Goal: Ask a question: Seek information or help from site administrators or community

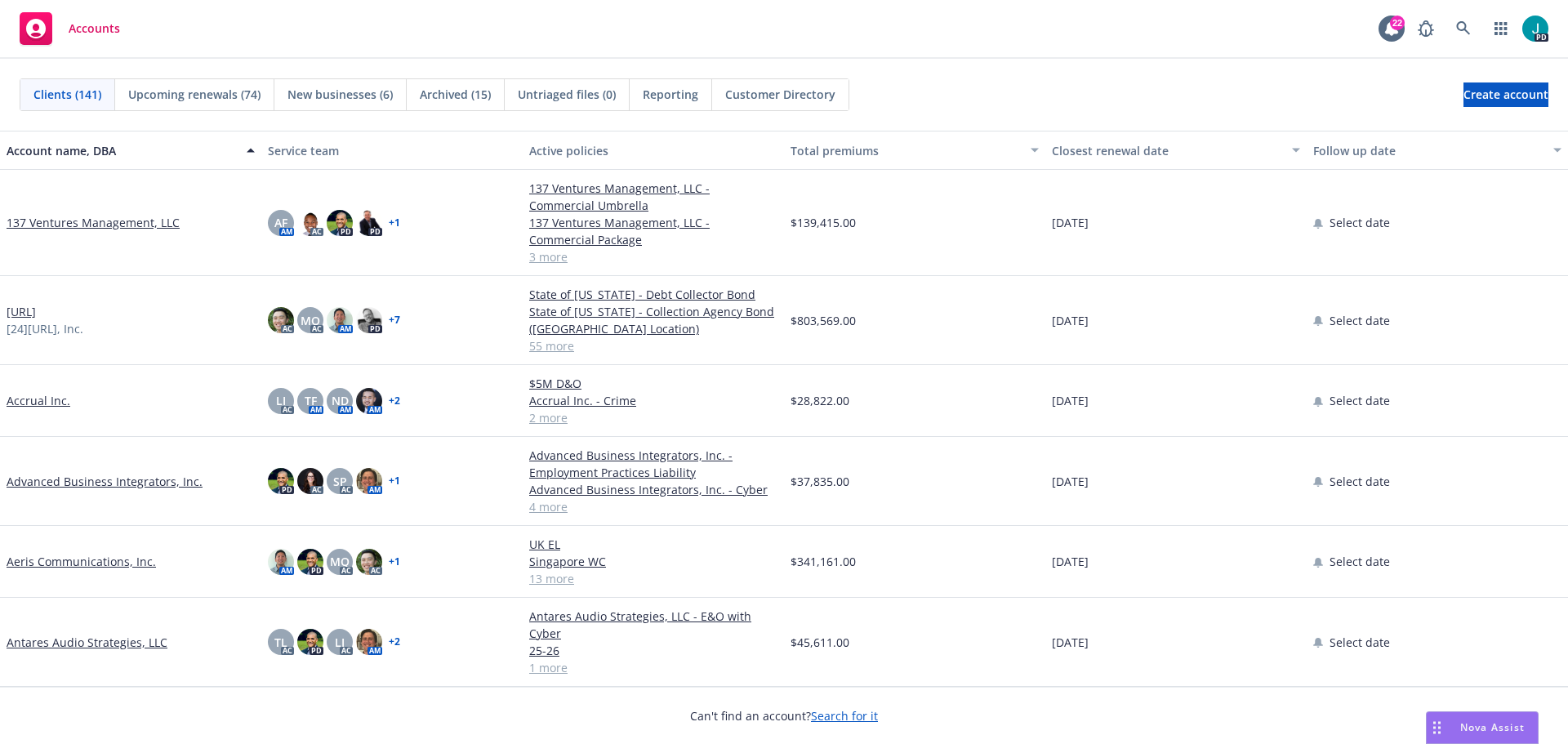
click at [1514, 730] on span "Nova Assist" at bounding box center [1493, 727] width 65 height 14
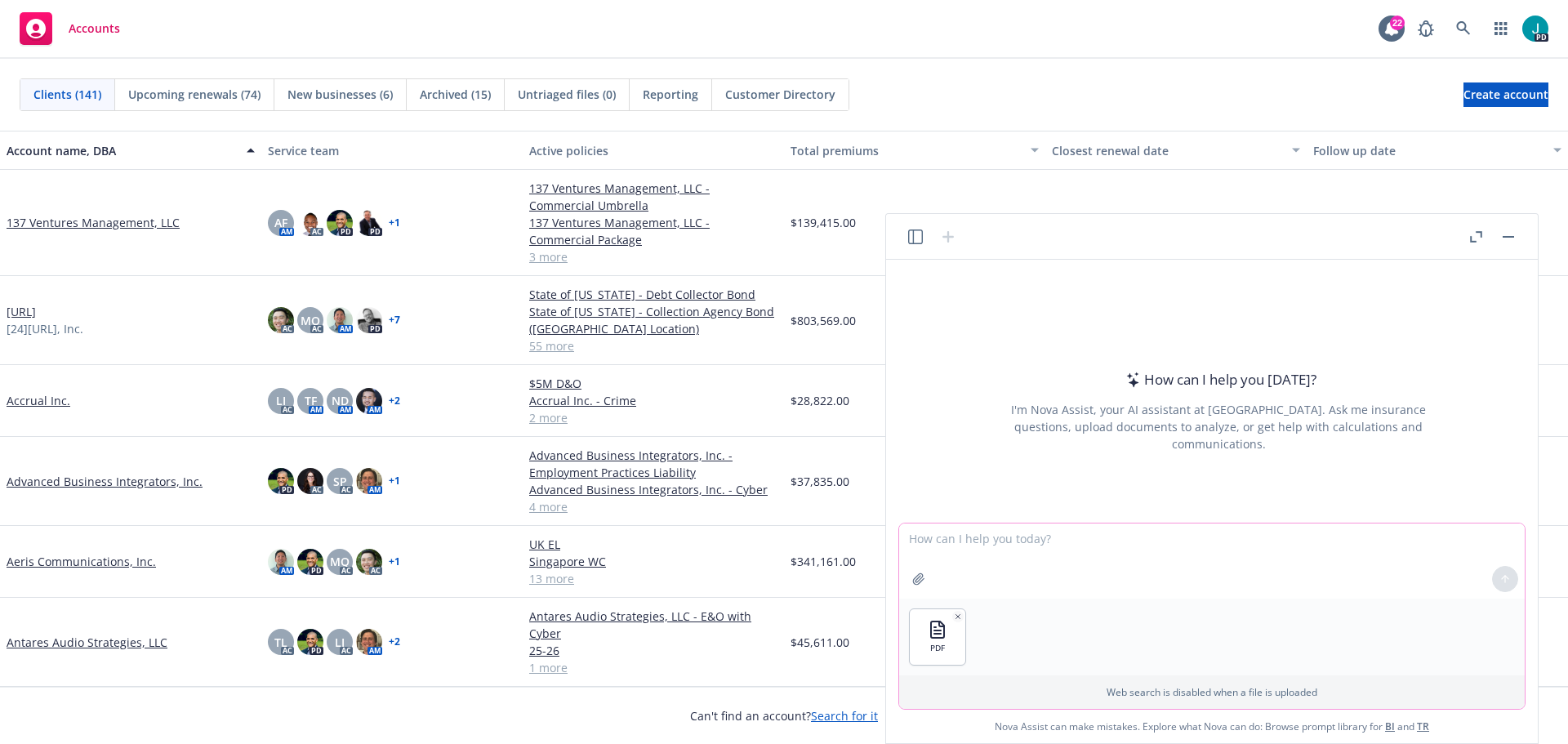
click at [973, 538] on textarea at bounding box center [1212, 561] width 626 height 75
type textarea "I need the premium and limits on the policy"
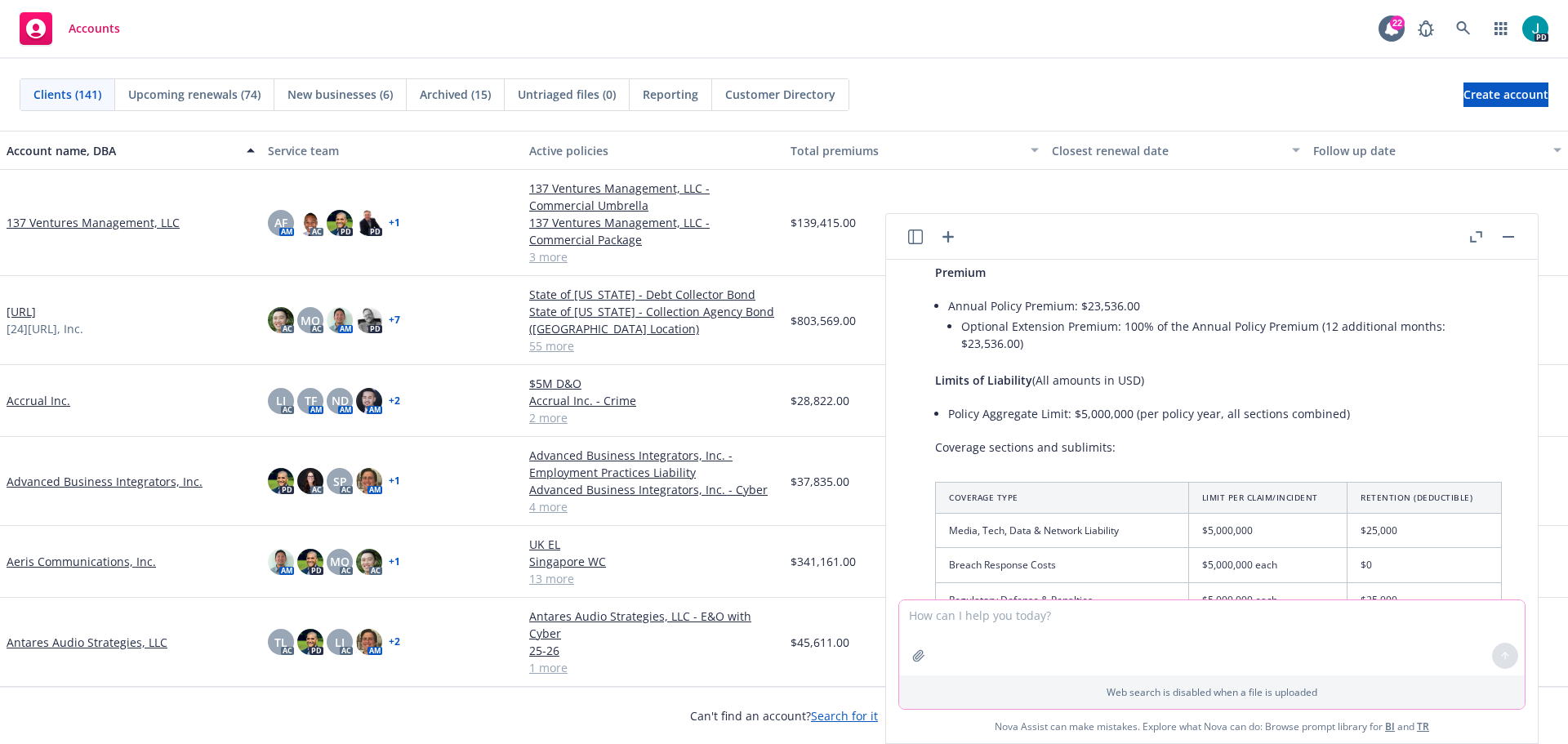
scroll to position [221, 0]
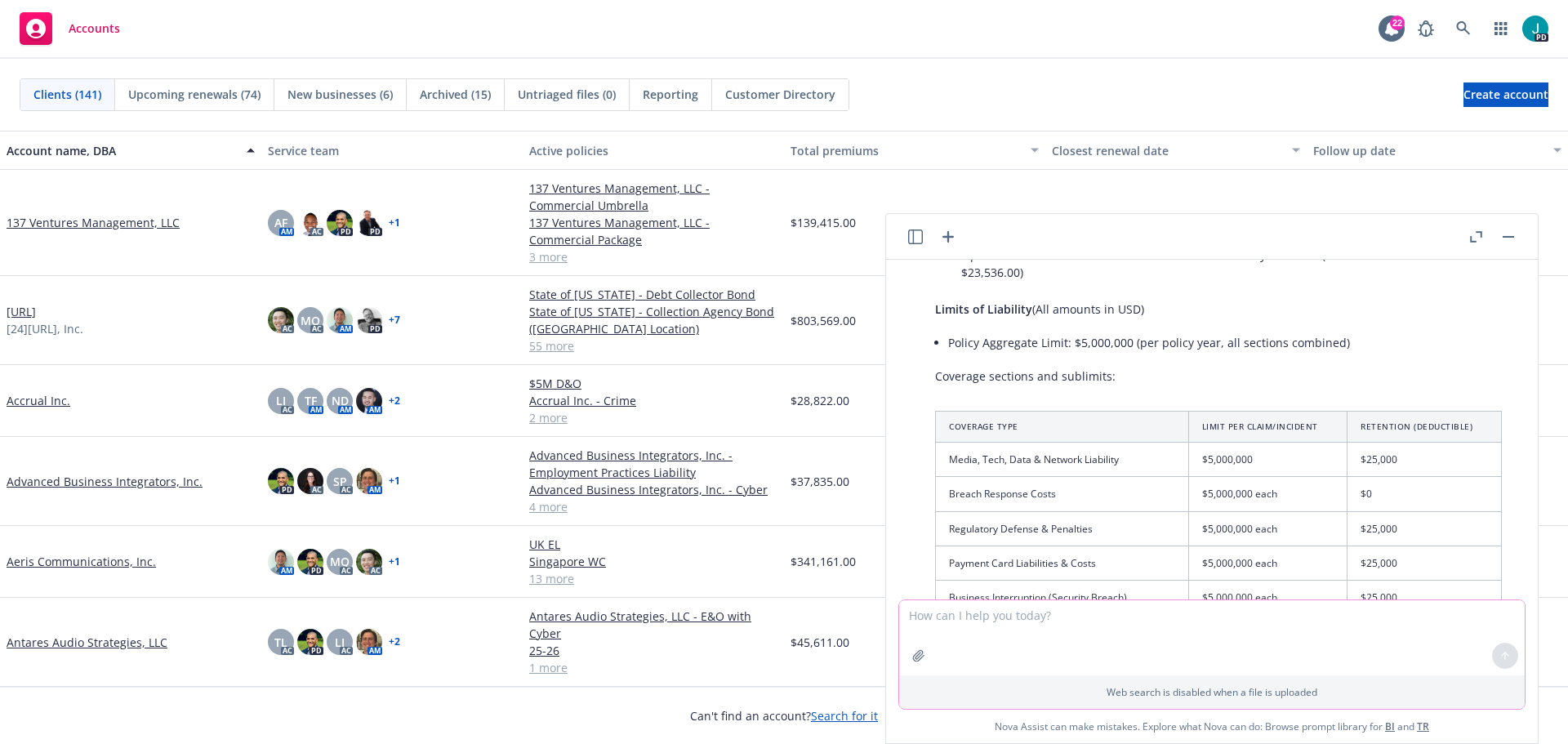
click at [1083, 626] on textarea at bounding box center [1212, 638] width 626 height 75
type textarea "Client asked"
click at [1466, 26] on icon at bounding box center [1463, 28] width 14 height 14
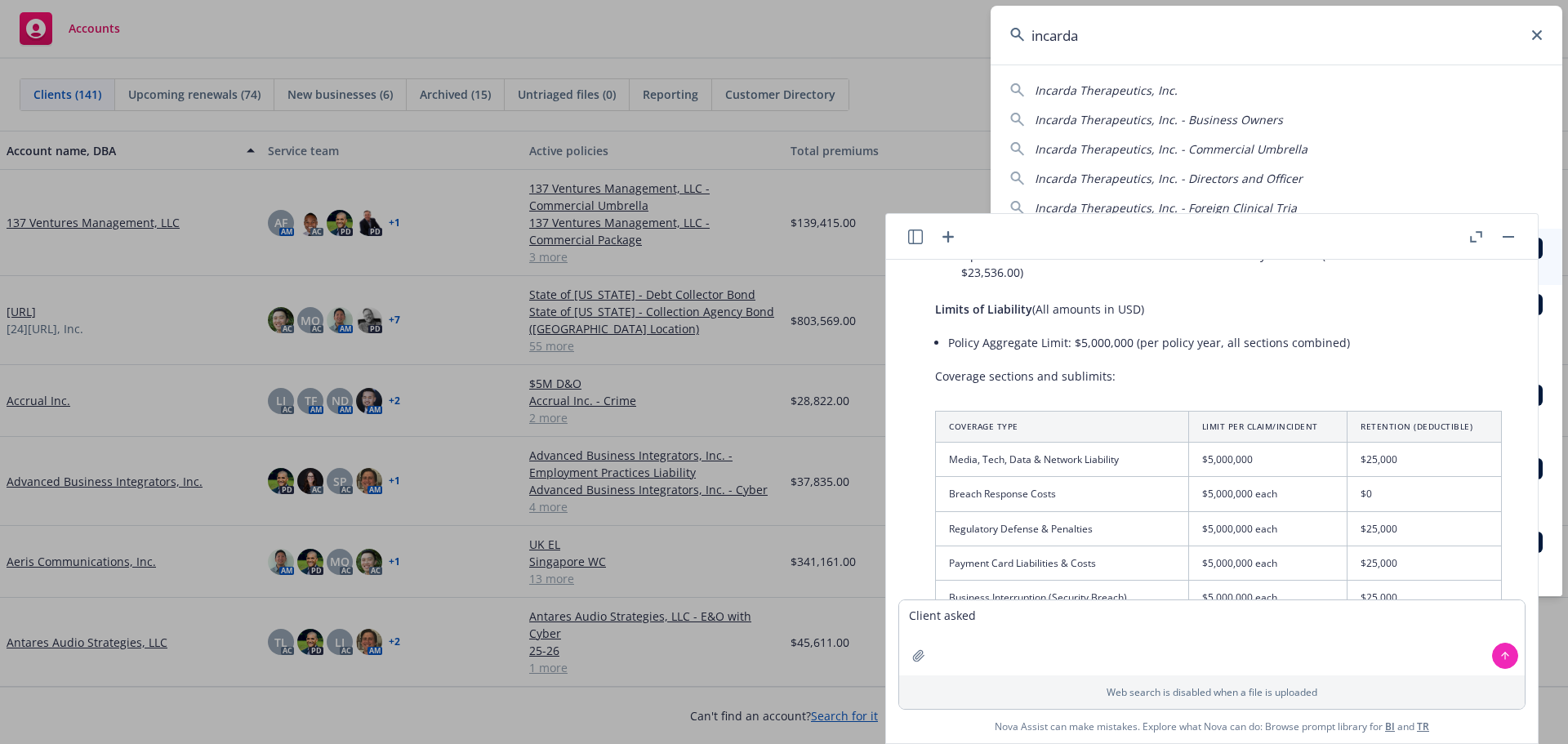
click at [1150, 100] on div "Incarda Therapeutics, Inc. Incarda Therapeutics, Inc. - Business Owners Incarda…" at bounding box center [1276, 145] width 572 height 141
click at [1150, 96] on span "Incarda Therapeutics, Inc." at bounding box center [1106, 90] width 143 height 16
type input "Incarda Therapeutics, Inc."
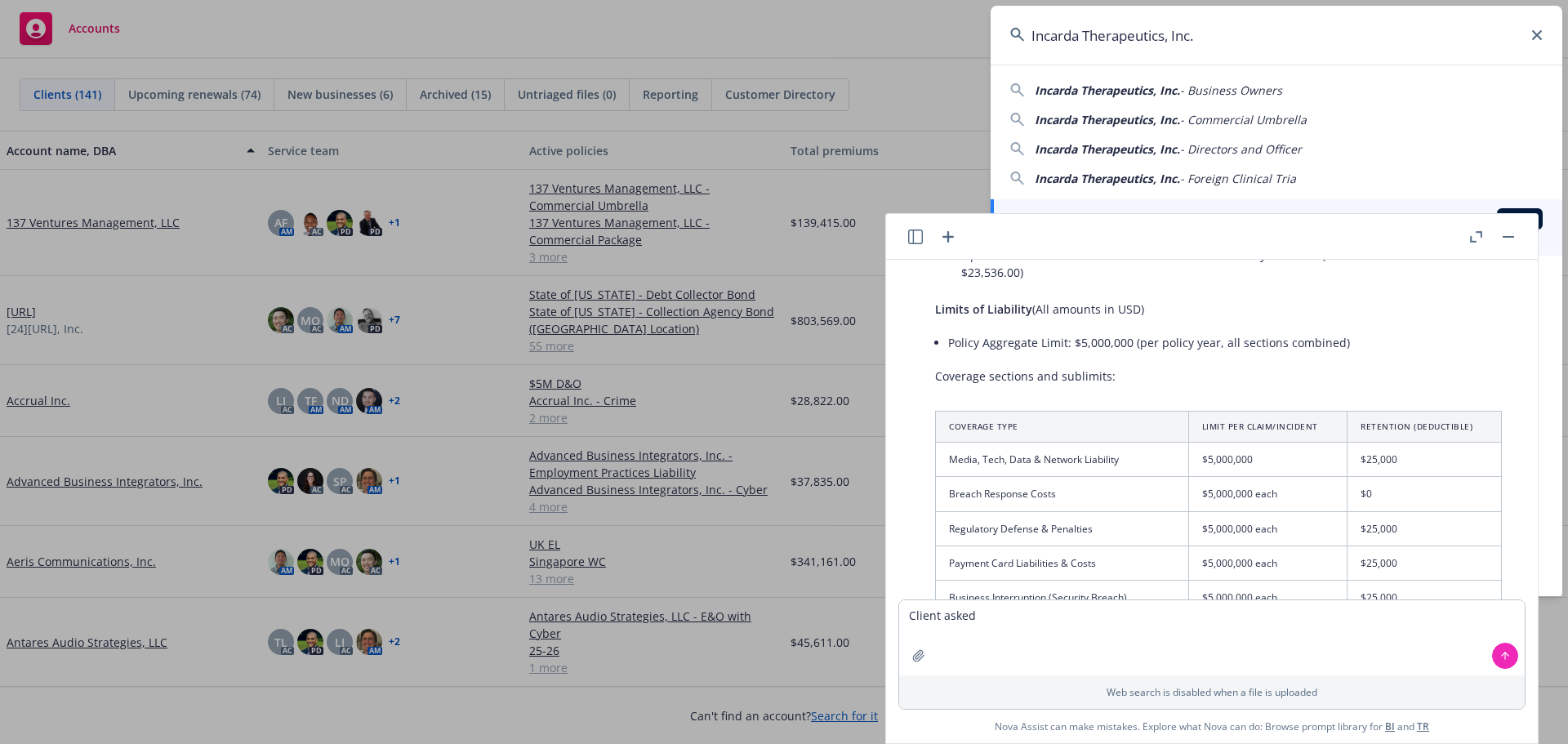
scroll to position [20, 0]
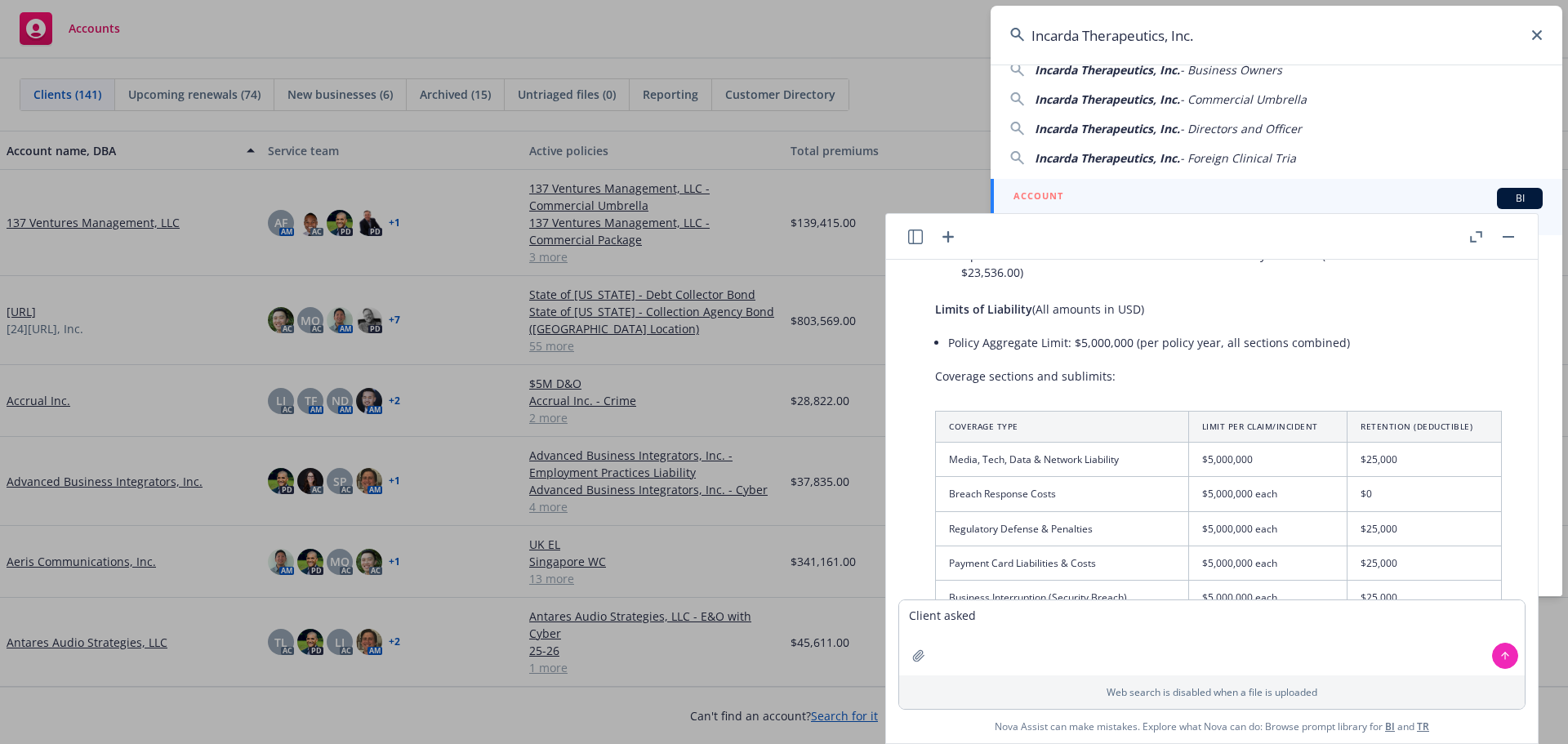
click at [1505, 237] on rect "button" at bounding box center [1508, 237] width 11 height 2
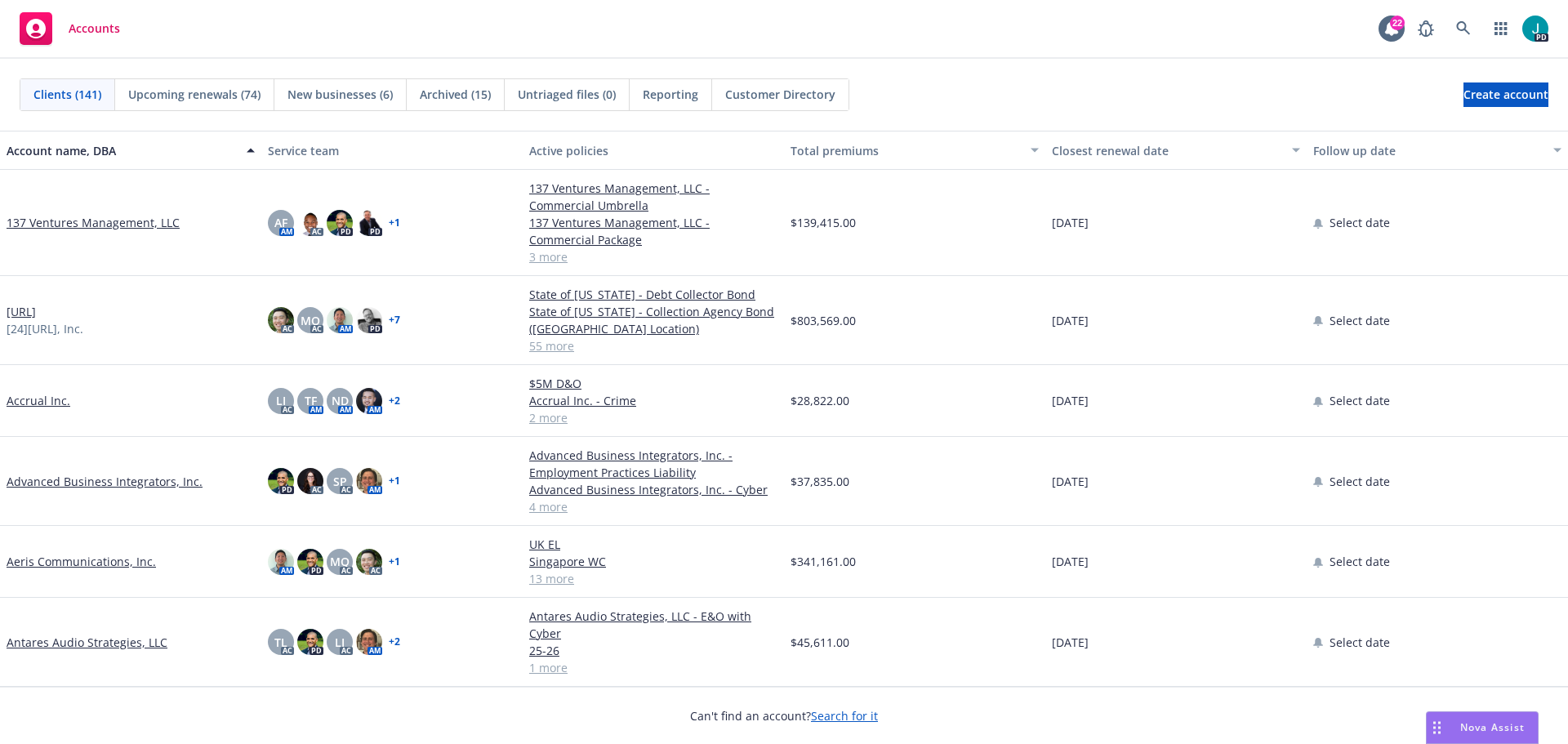
scroll to position [792, 0]
click at [1461, 26] on icon at bounding box center [1463, 28] width 15 height 15
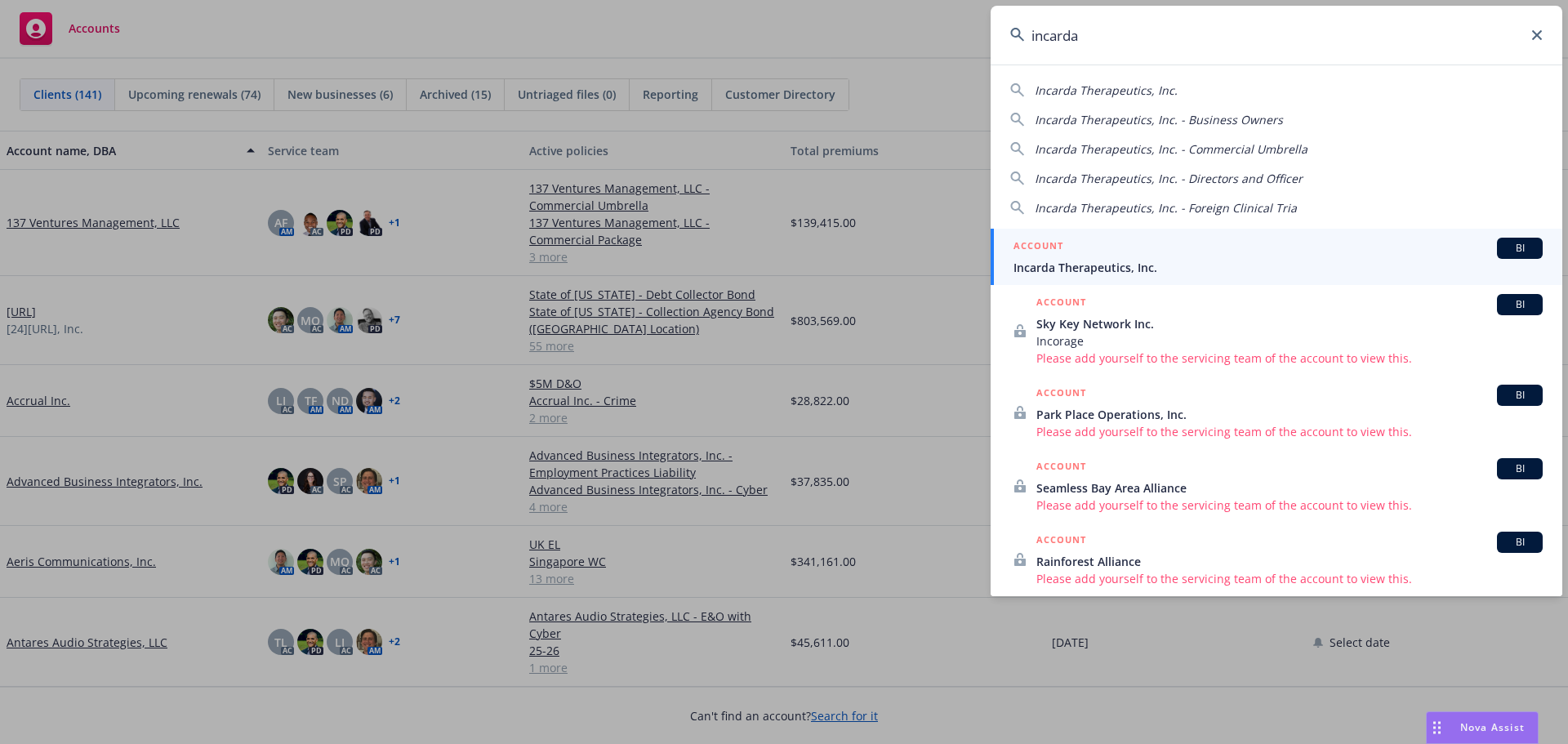
type input "incarda"
click at [1127, 268] on span "Incarda Therapeutics, Inc." at bounding box center [1278, 268] width 530 height 18
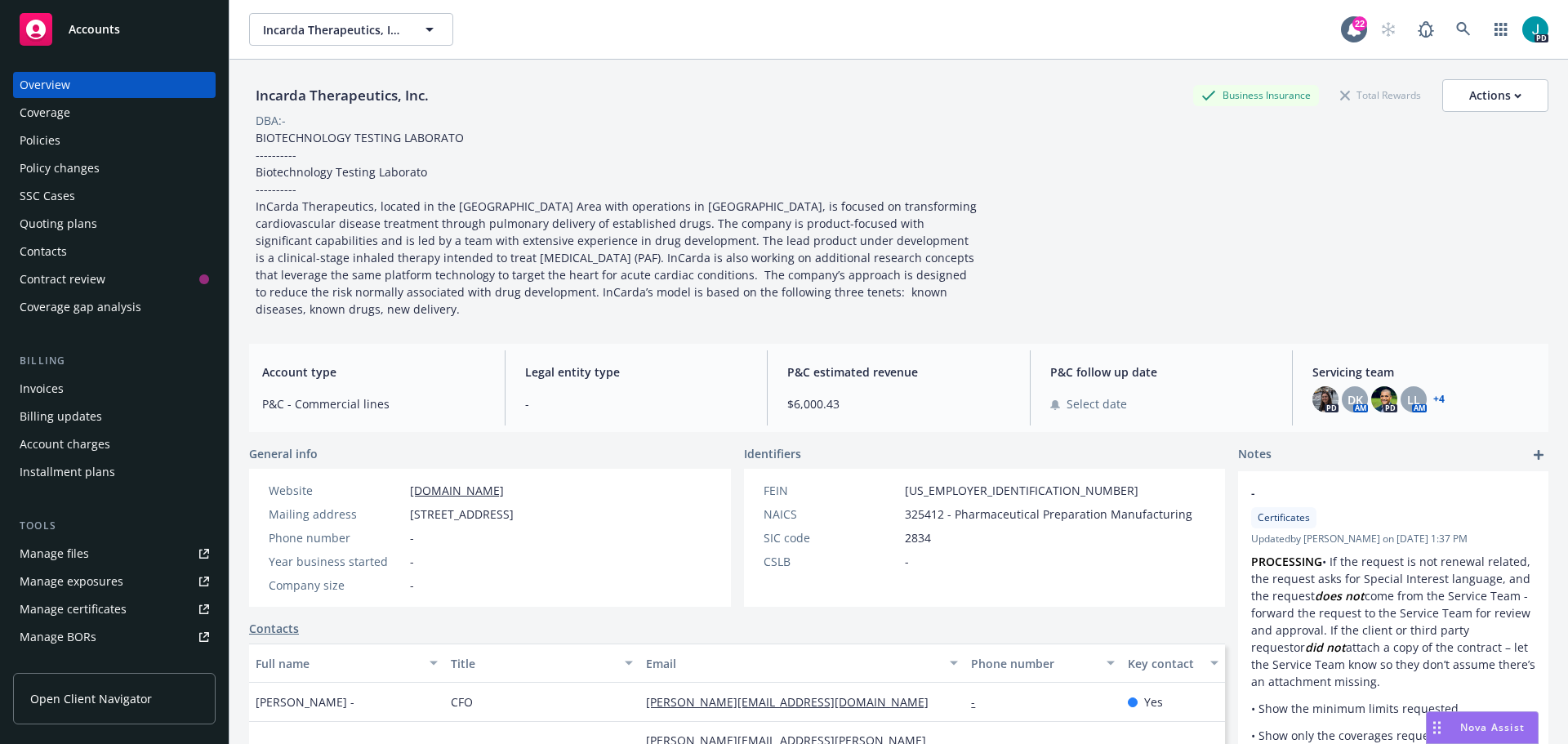
click at [133, 130] on div "Policies" at bounding box center [114, 141] width 189 height 26
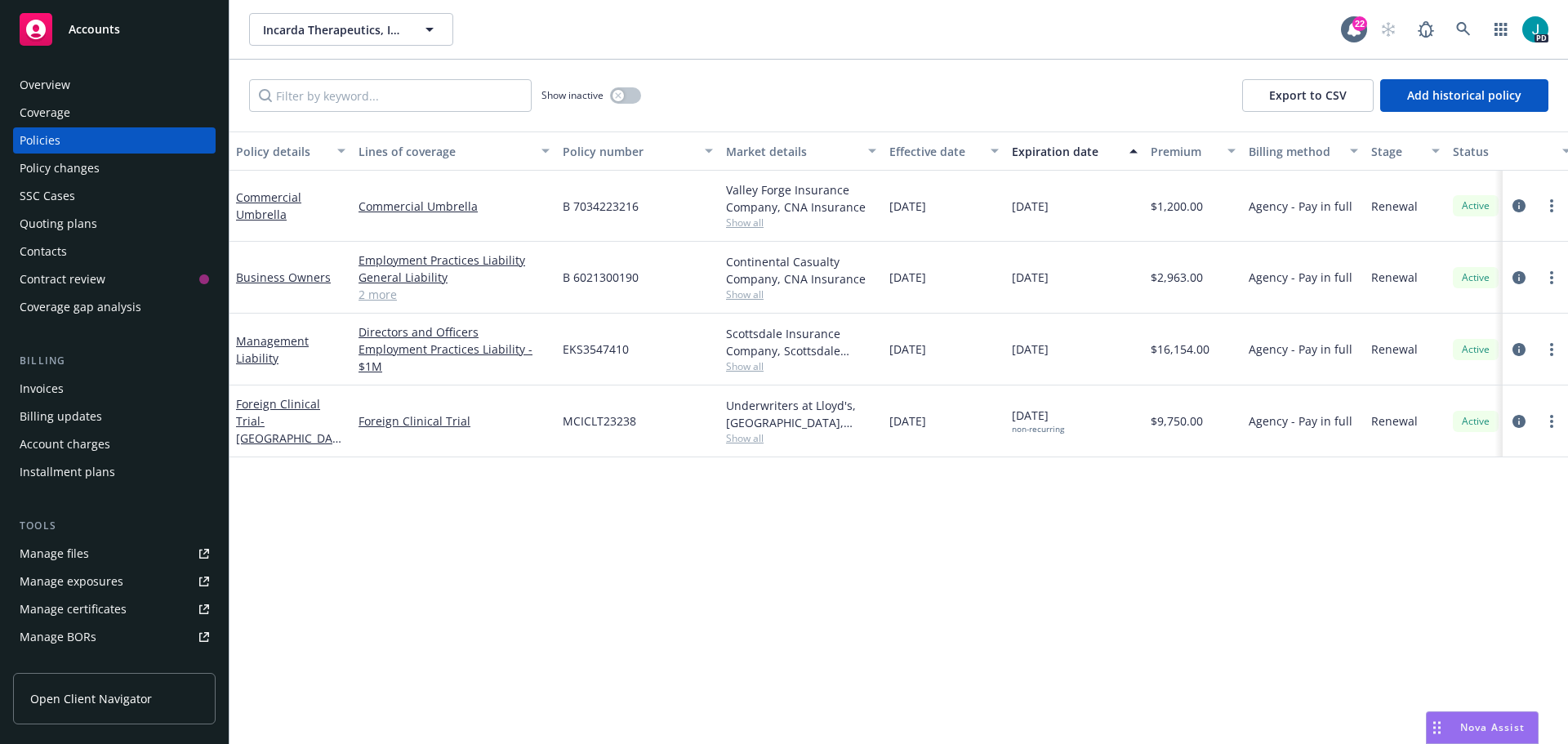
click at [1466, 725] on span "Nova Assist" at bounding box center [1493, 727] width 65 height 14
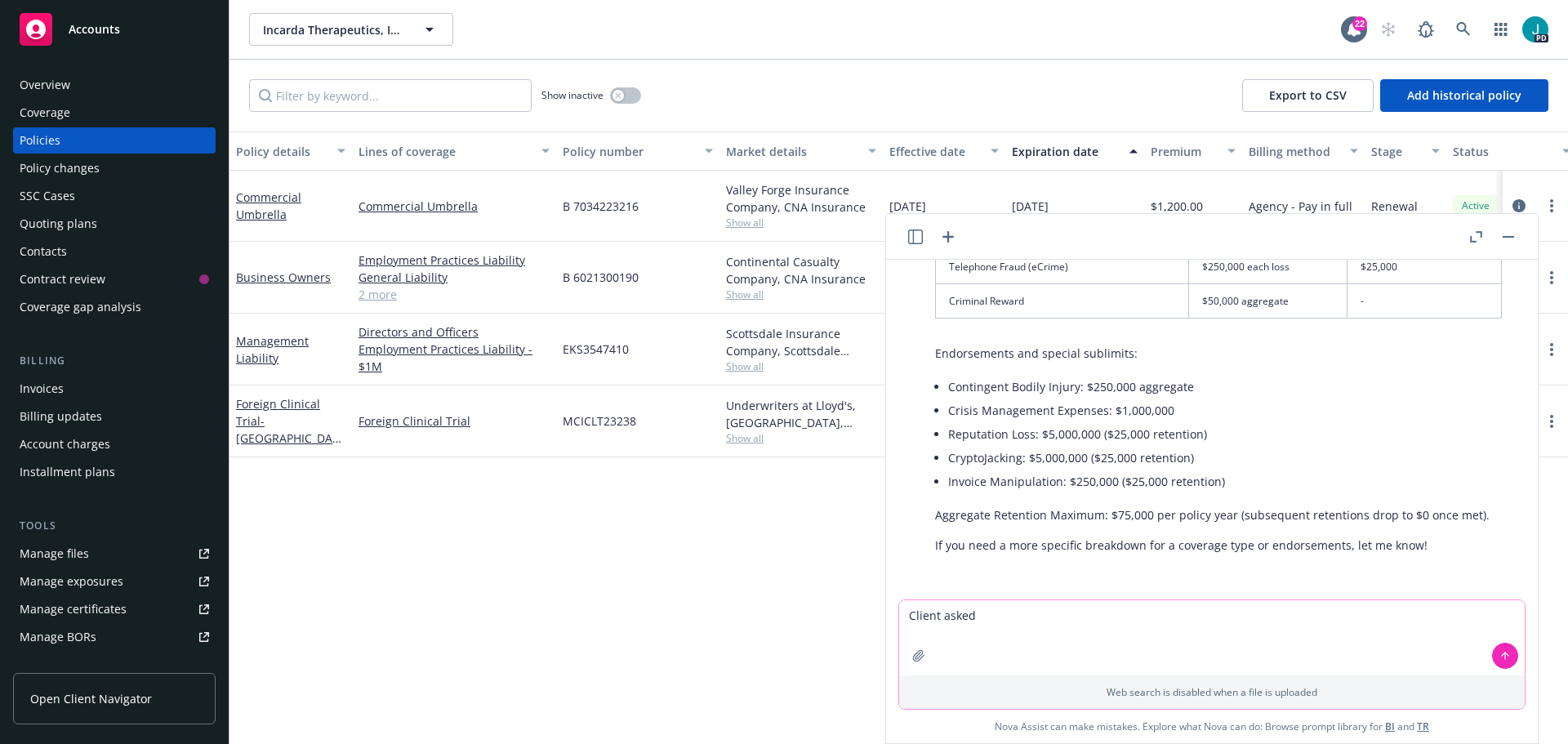
drag, startPoint x: 1071, startPoint y: 614, endPoint x: 882, endPoint y: 613, distance: 189.0
click at [882, 613] on body "Accounts Overview Coverage Policies Policy changes SSC Cases Quoting plans Cont…" at bounding box center [784, 449] width 1568 height 899
paste textarea "Hello [PERSON_NAME], Can we get a listing of all insurance we currently have in…"
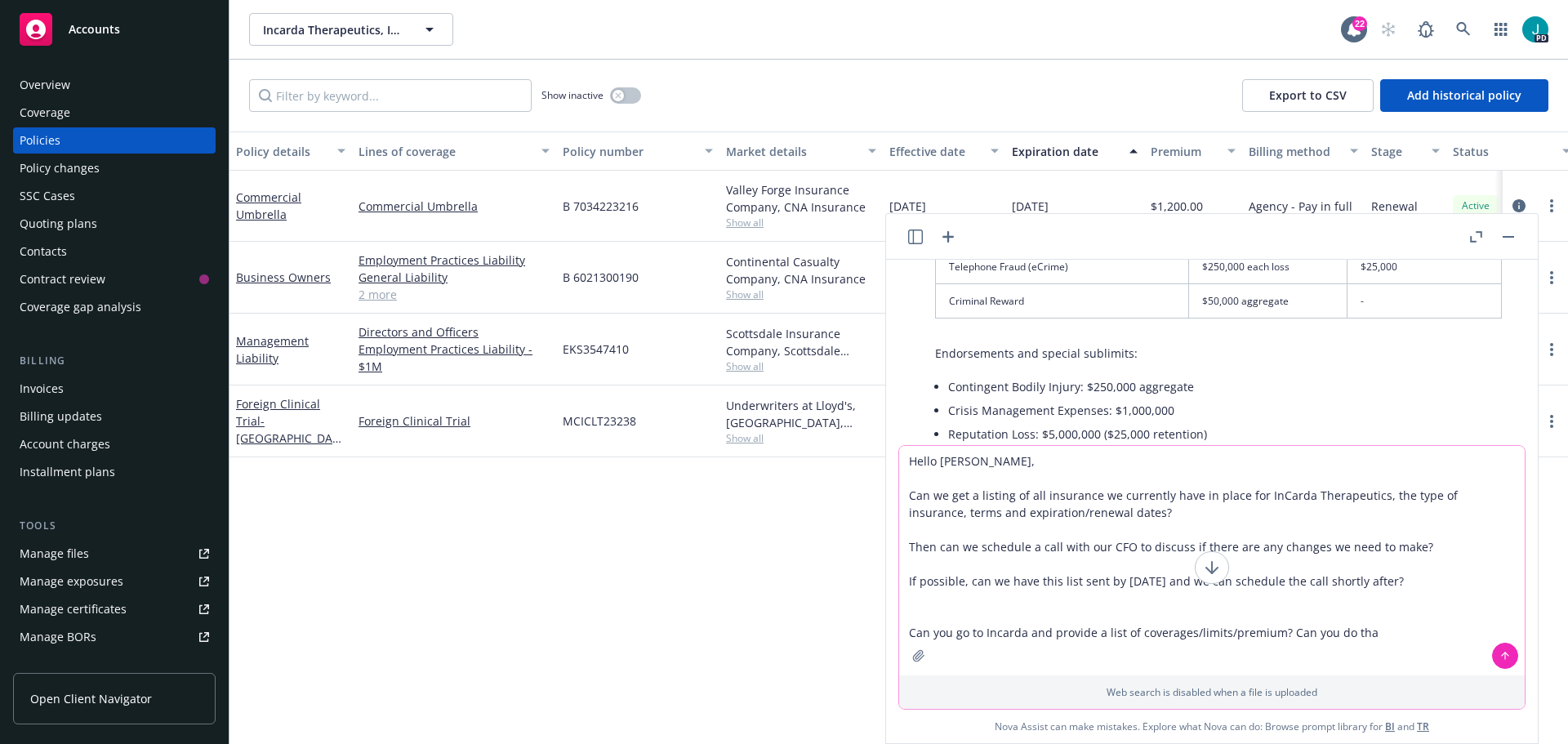
type textarea "Hello [PERSON_NAME], Can we get a listing of all insurance we currently have in…"
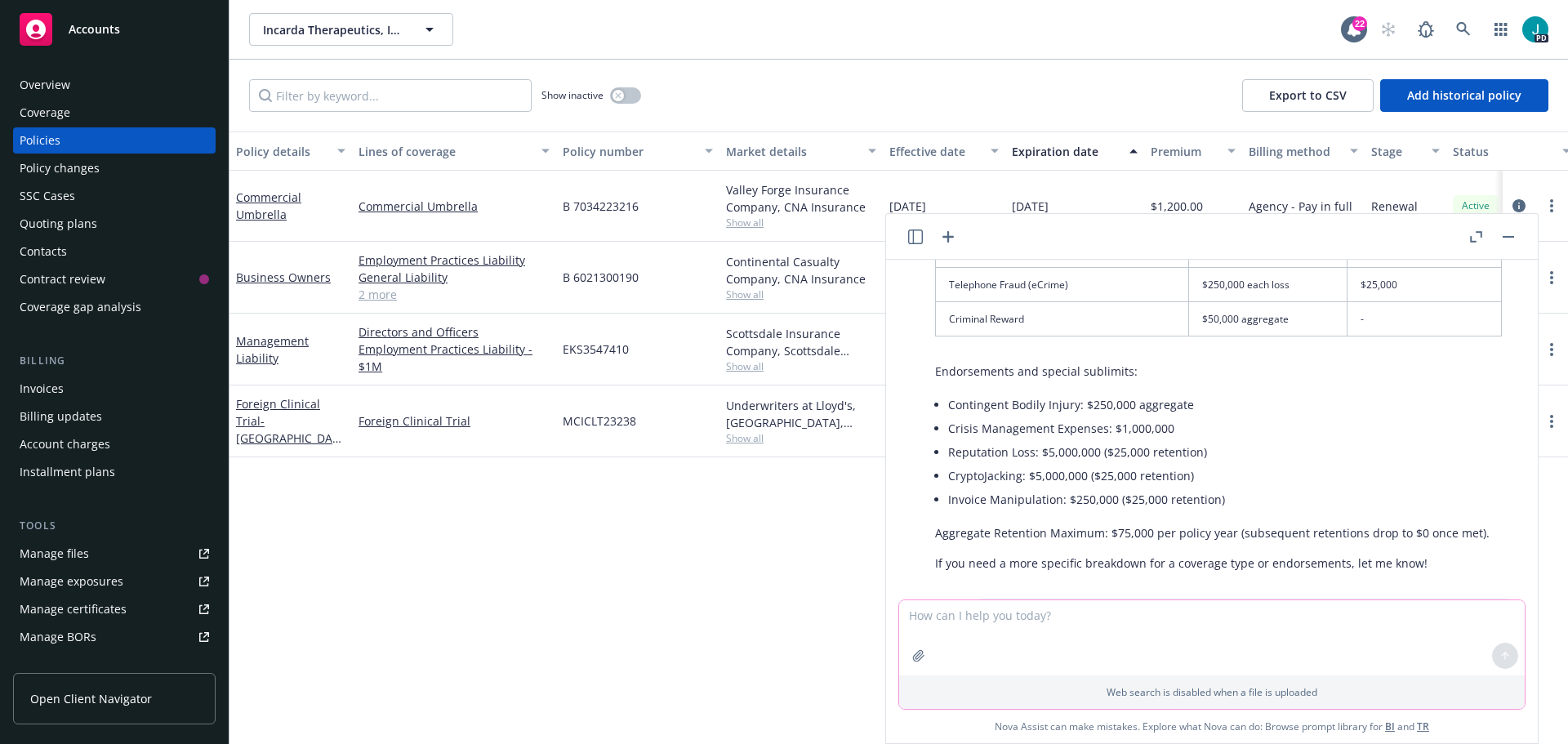
scroll to position [794, 0]
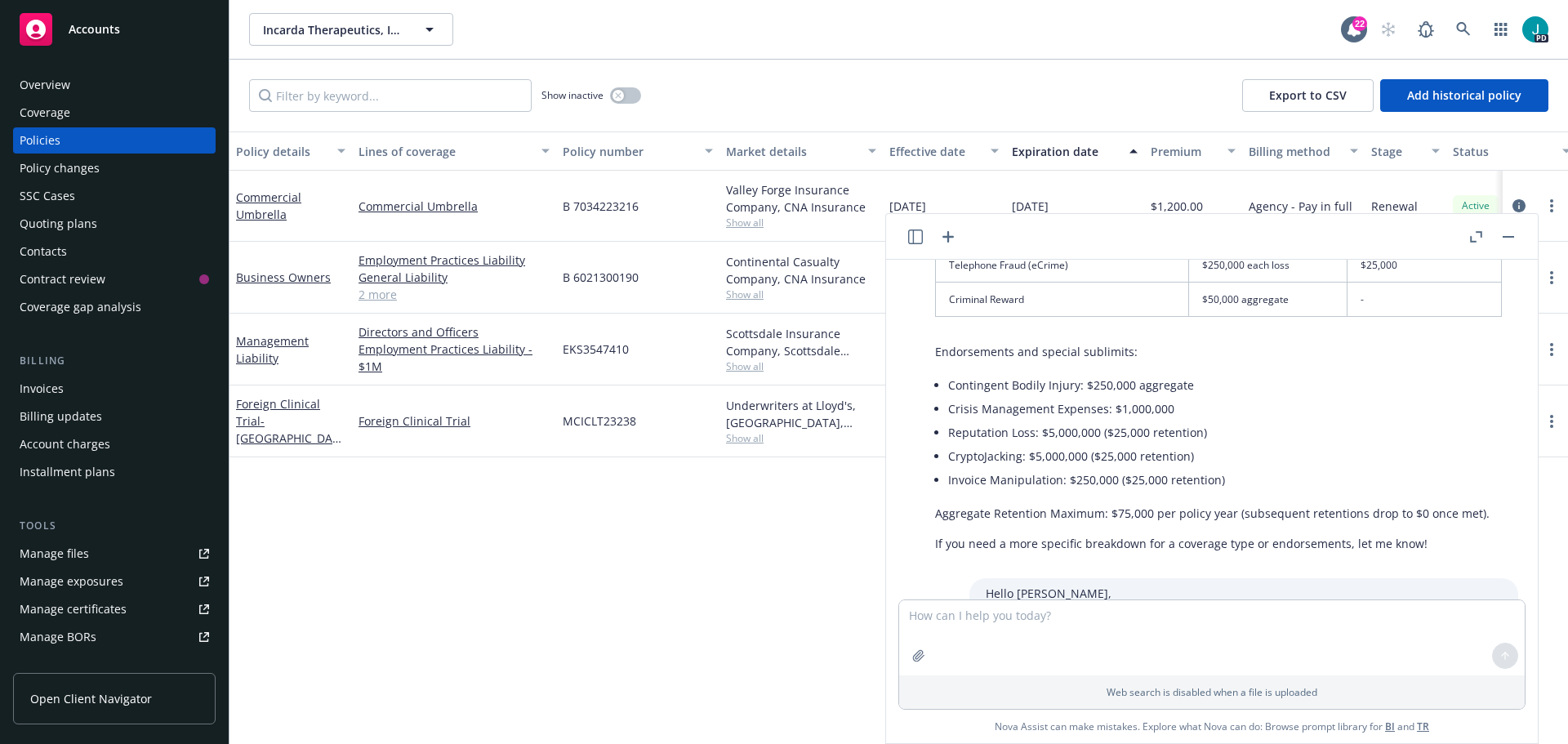
click at [1478, 237] on icon "button" at bounding box center [1476, 236] width 12 height 11
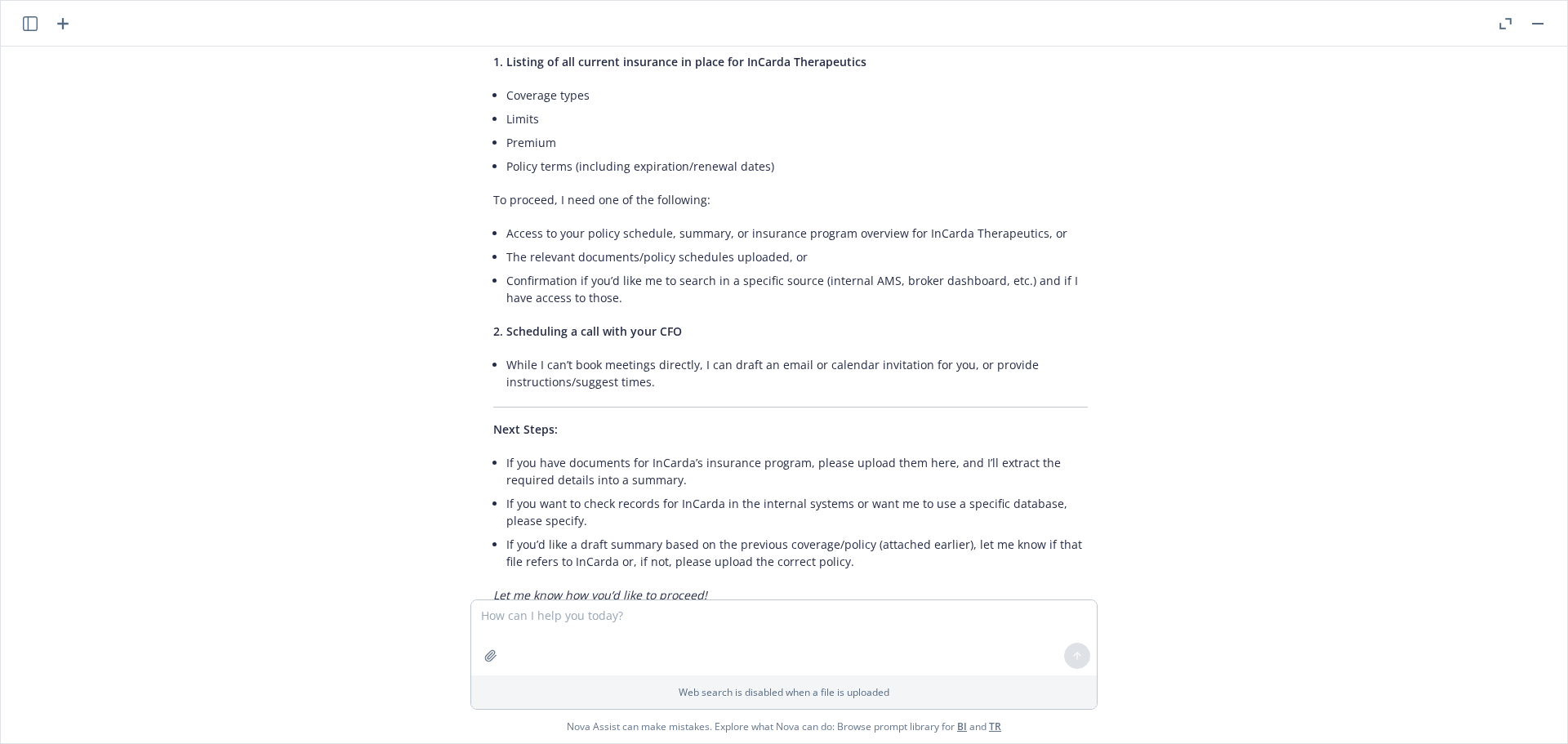
scroll to position [1363, 0]
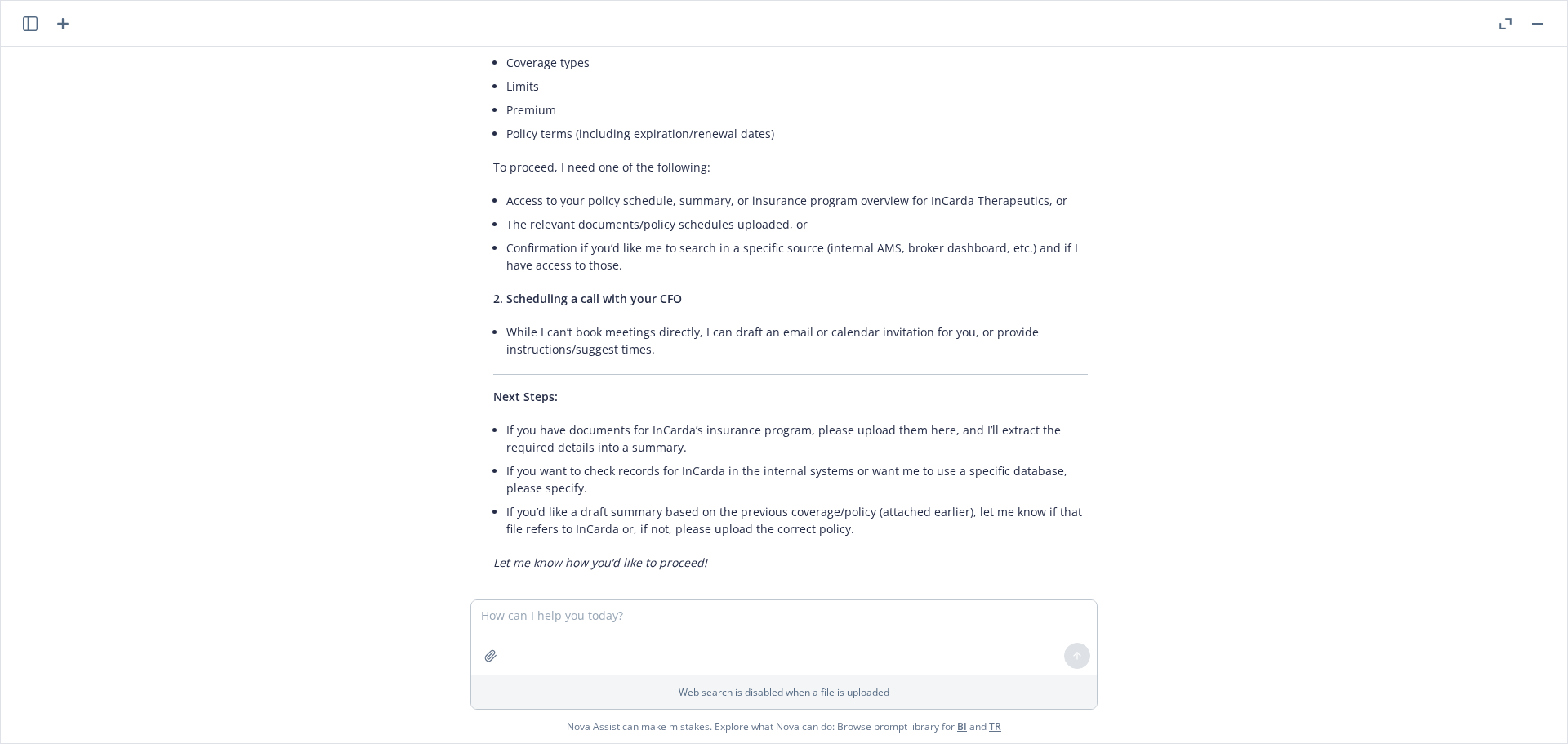
click at [1500, 24] on icon "button" at bounding box center [1502, 25] width 6 height 6
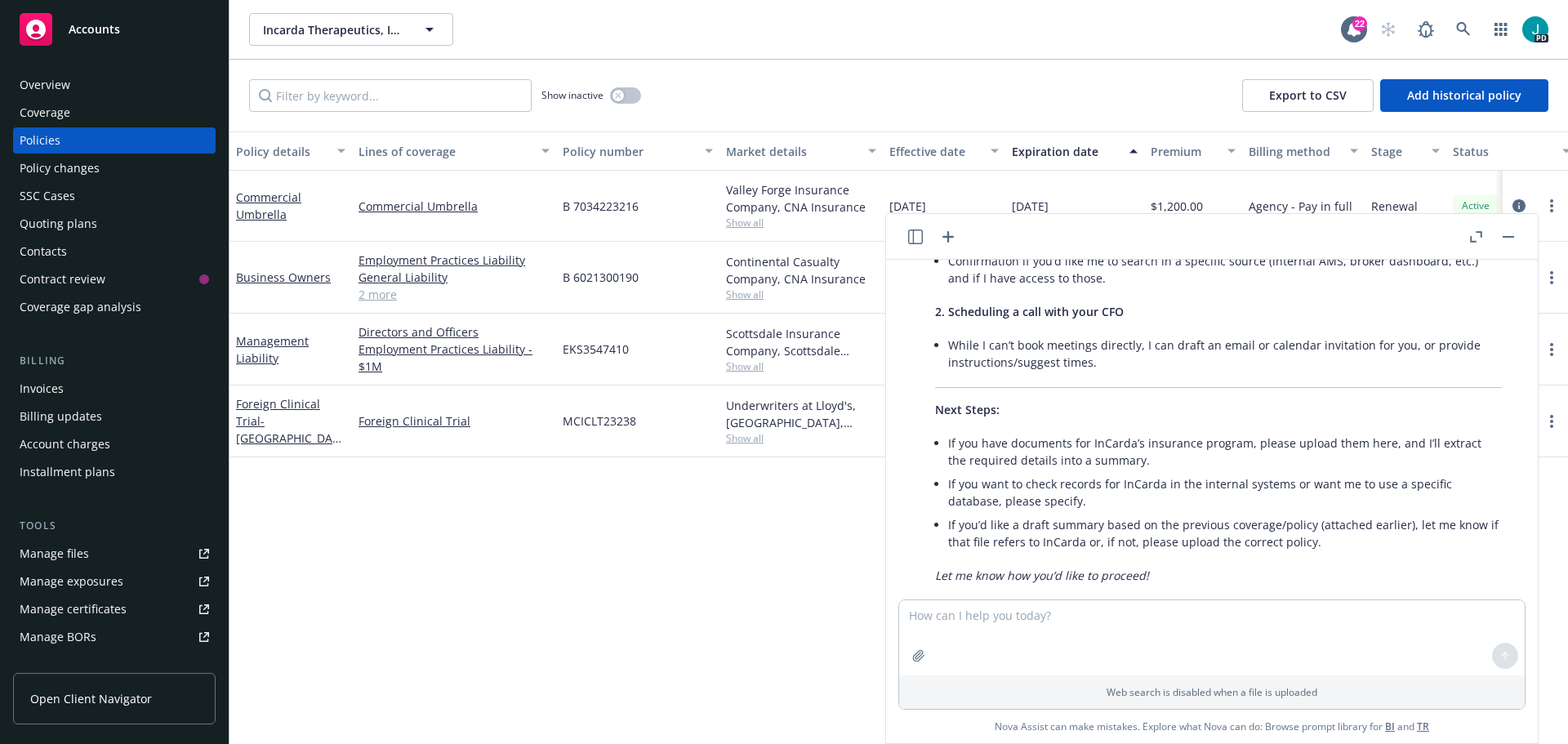
scroll to position [1611, 0]
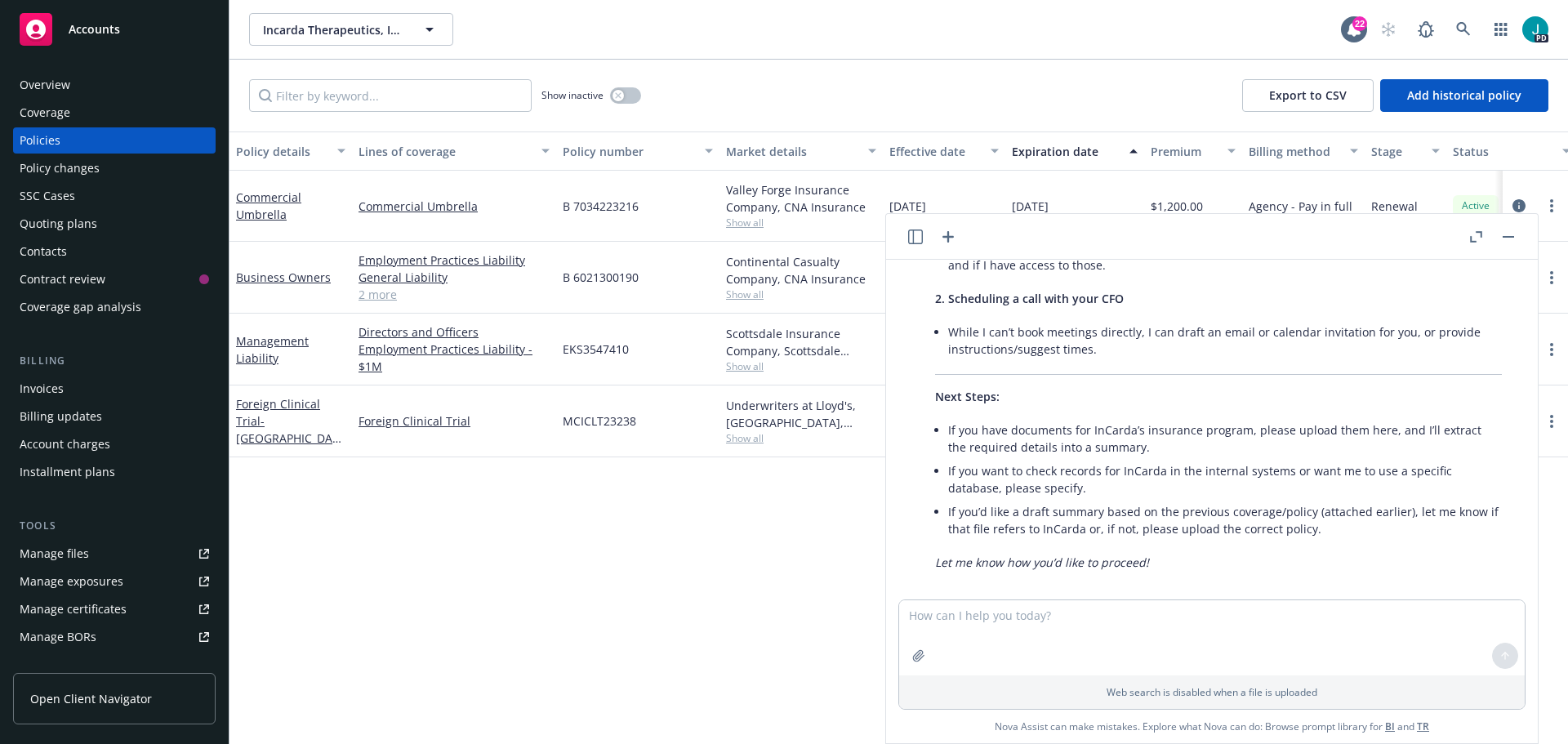
click at [1520, 238] on header at bounding box center [1212, 236] width 652 height 46
click at [1510, 237] on rect "button" at bounding box center [1508, 237] width 11 height 2
